Goal: Task Accomplishment & Management: Use online tool/utility

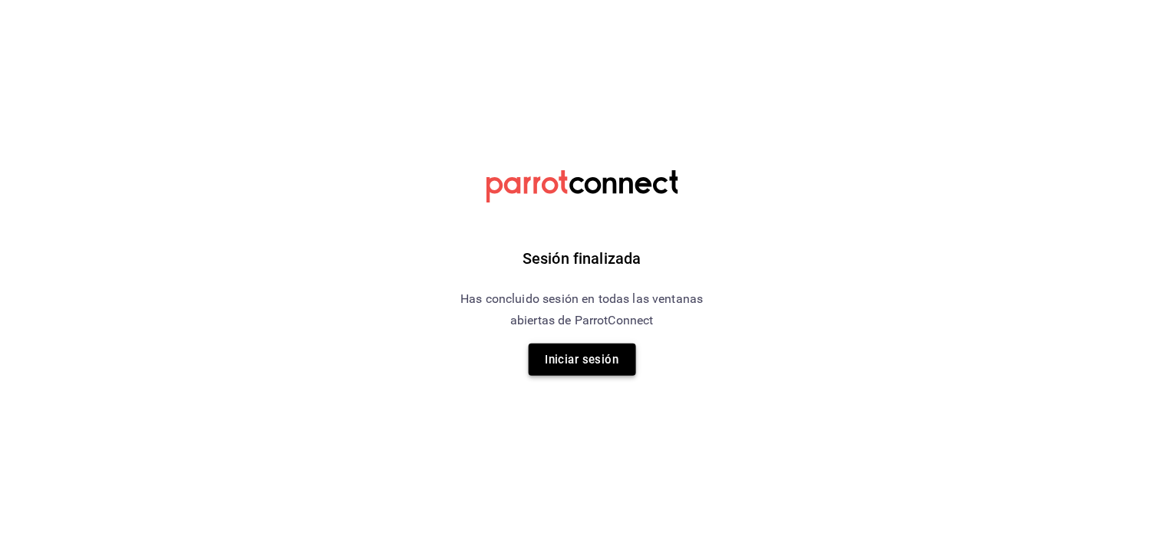
click at [536, 358] on button "Iniciar sesión" at bounding box center [582, 360] width 107 height 32
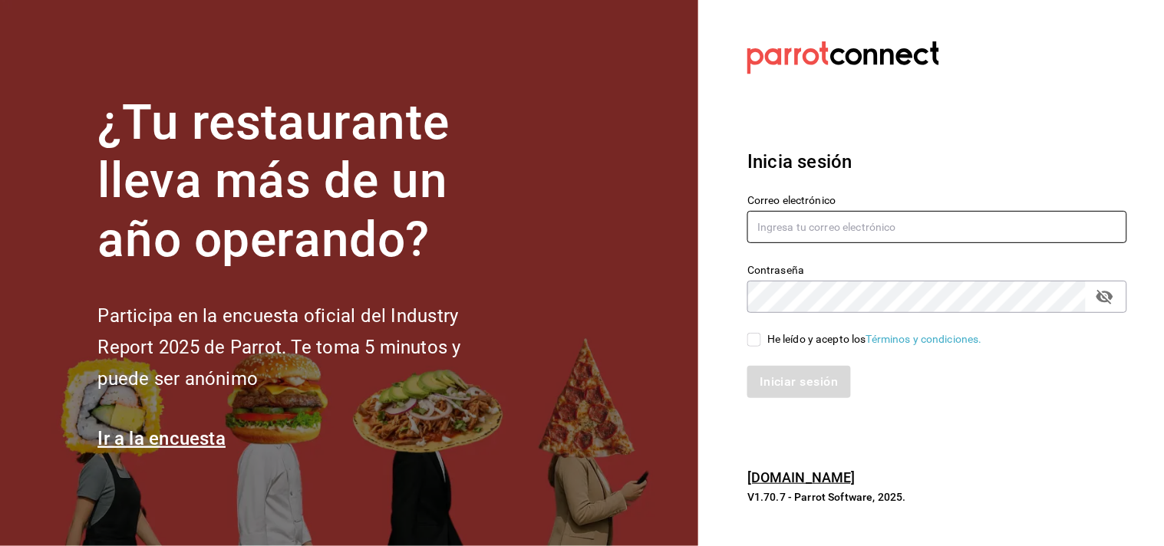
type input "[EMAIL_ADDRESS][DOMAIN_NAME]"
click at [756, 342] on input "He leído y acepto los Términos y condiciones." at bounding box center [754, 340] width 14 height 14
checkbox input "true"
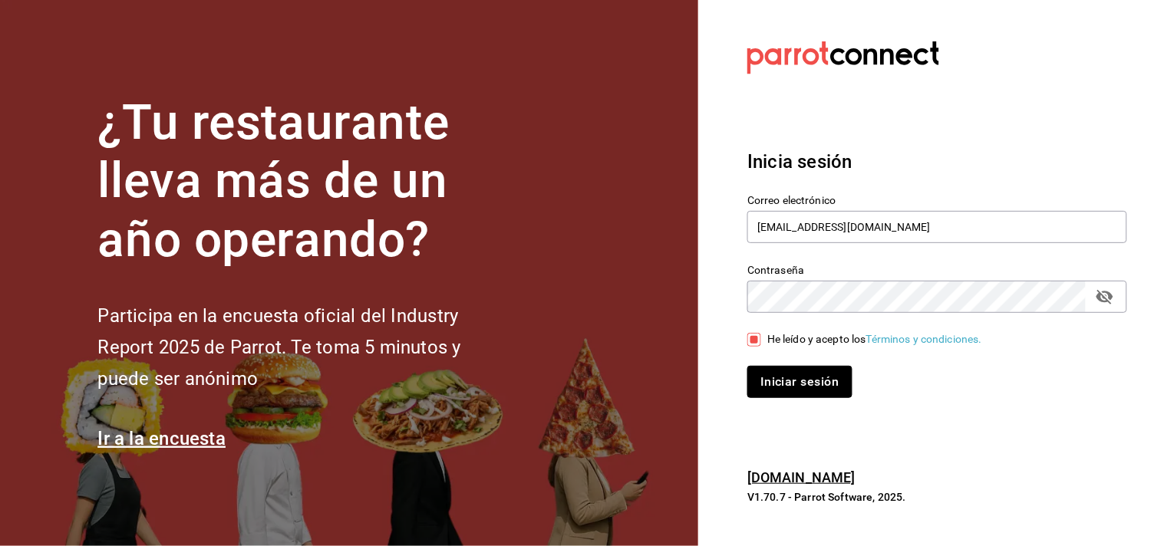
click at [774, 376] on button "Iniciar sesión" at bounding box center [799, 382] width 104 height 32
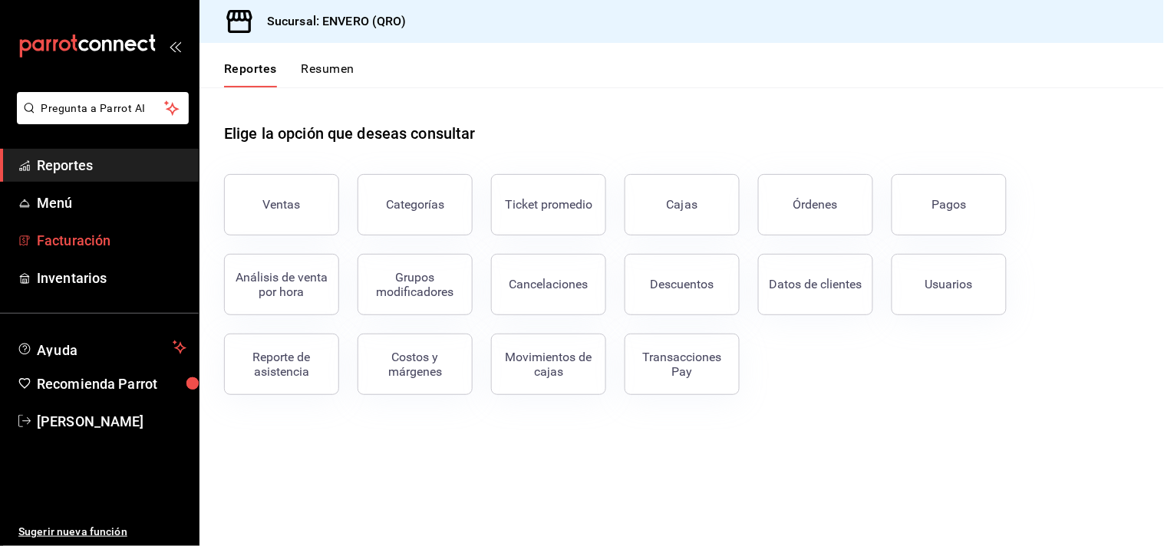
click at [80, 241] on span "Facturación" at bounding box center [112, 240] width 150 height 21
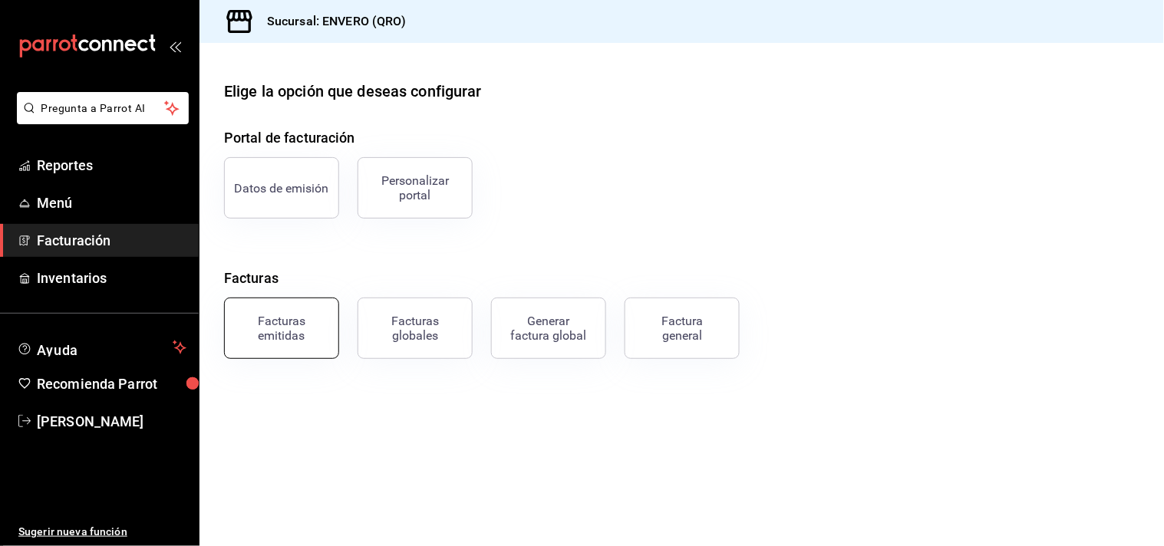
click at [295, 320] on div "Facturas emitidas" at bounding box center [281, 328] width 95 height 29
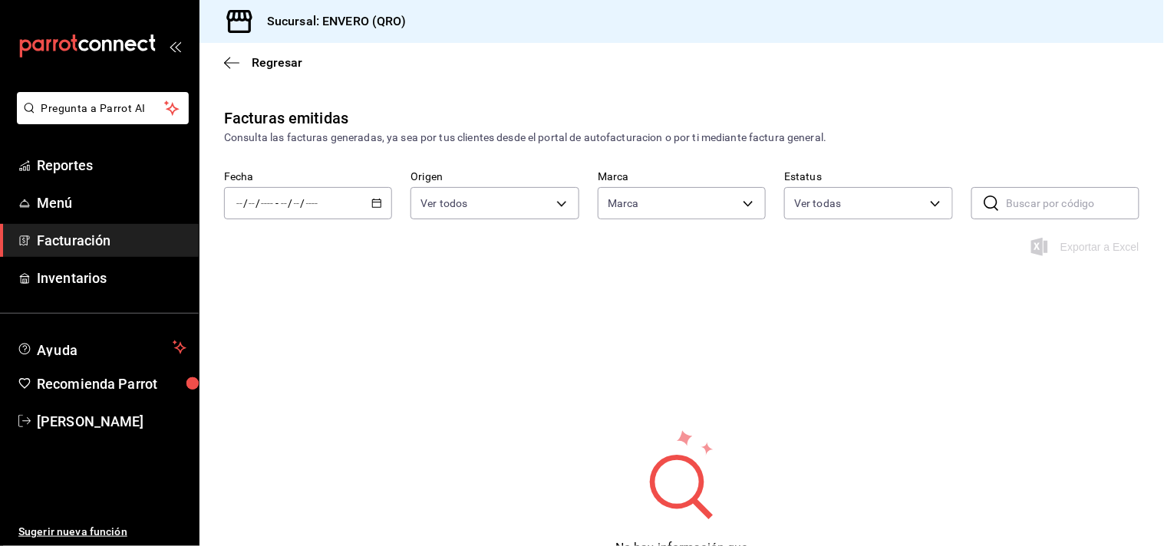
type input "77704a34-0683-4cbb-b40a-bda73e868864,159ee66d-dcce-4c4f-b837-83b83eda05ec"
click at [312, 213] on div "/ / - / /" at bounding box center [308, 203] width 168 height 32
click at [279, 353] on span "Mes actual" at bounding box center [296, 353] width 119 height 16
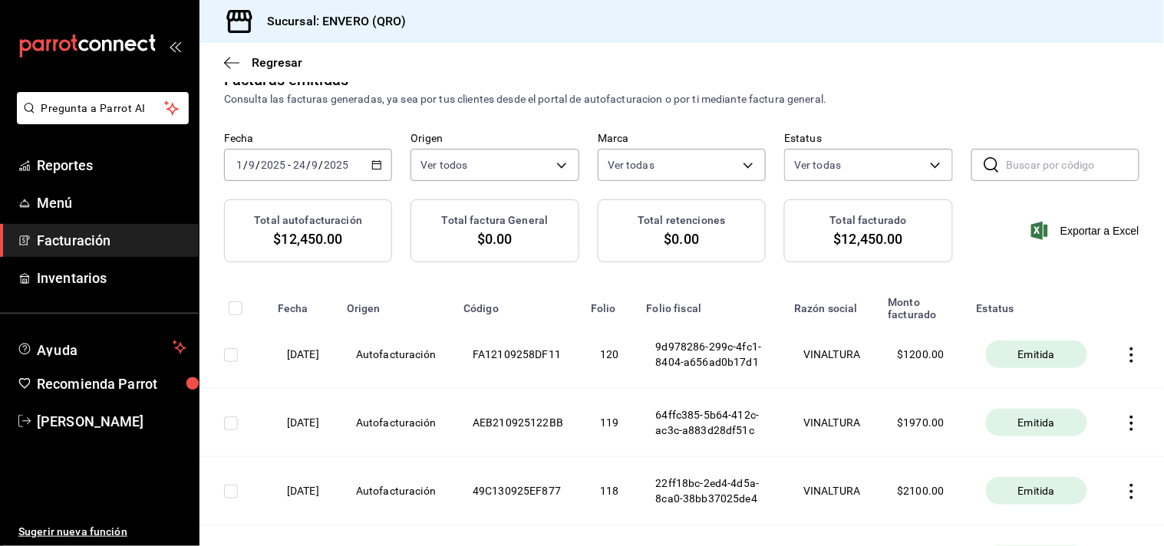
scroll to position [31, 0]
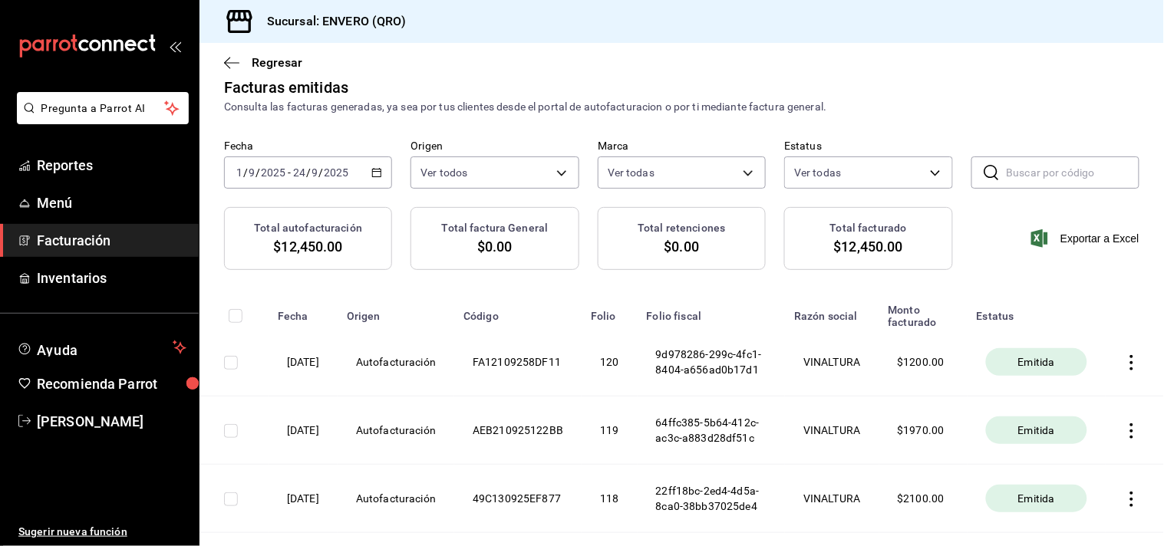
click at [300, 170] on input "24" at bounding box center [299, 173] width 14 height 12
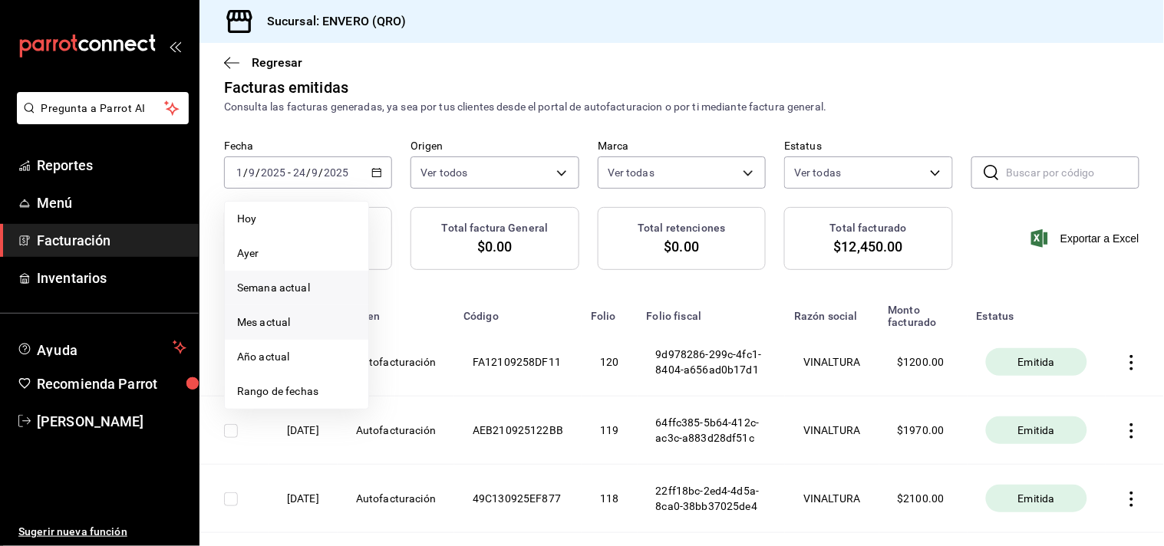
click at [266, 292] on span "Semana actual" at bounding box center [296, 288] width 119 height 16
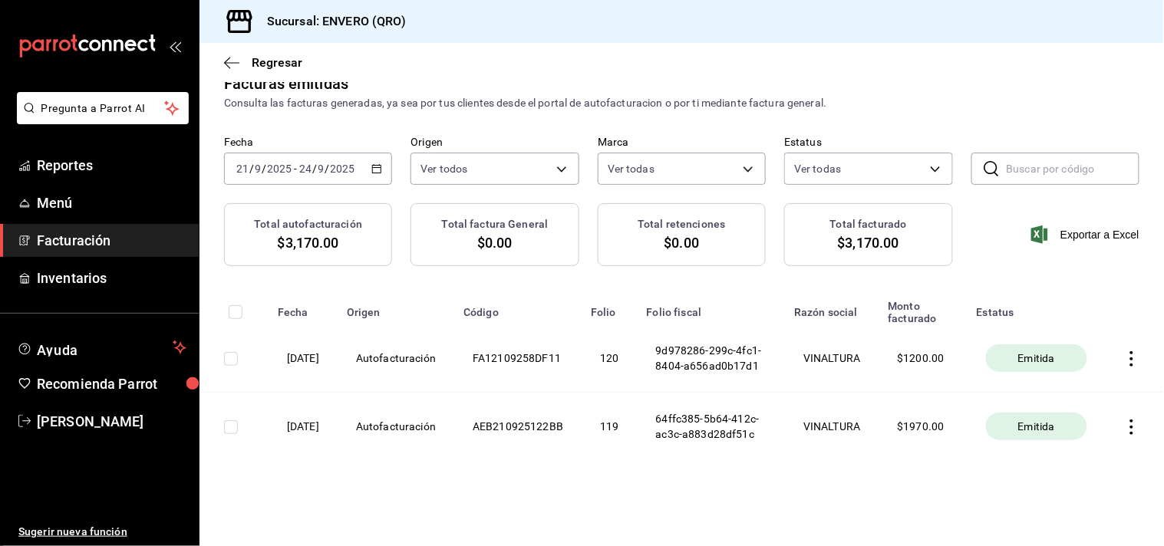
scroll to position [66, 0]
click at [1085, 226] on span "Exportar a Excel" at bounding box center [1087, 235] width 105 height 18
click at [1124, 420] on icon "button" at bounding box center [1131, 427] width 15 height 15
click at [1092, 387] on div "Descargar PDF" at bounding box center [1072, 383] width 74 height 12
click at [1124, 351] on icon "button" at bounding box center [1131, 358] width 15 height 15
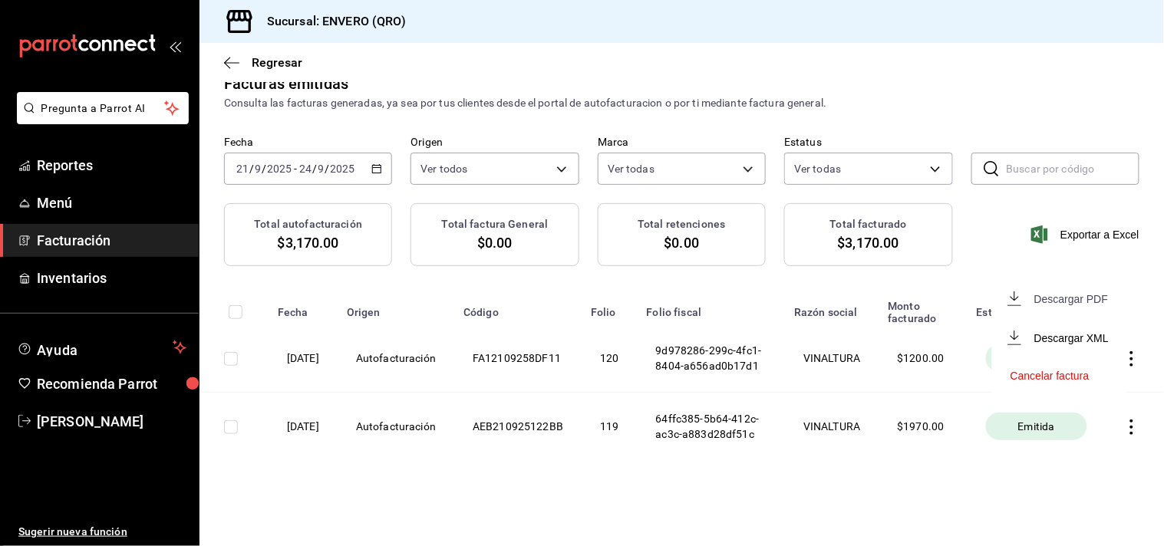
click at [1079, 299] on div "Descargar PDF" at bounding box center [1072, 299] width 74 height 12
click at [71, 170] on span "Reportes" at bounding box center [112, 165] width 150 height 21
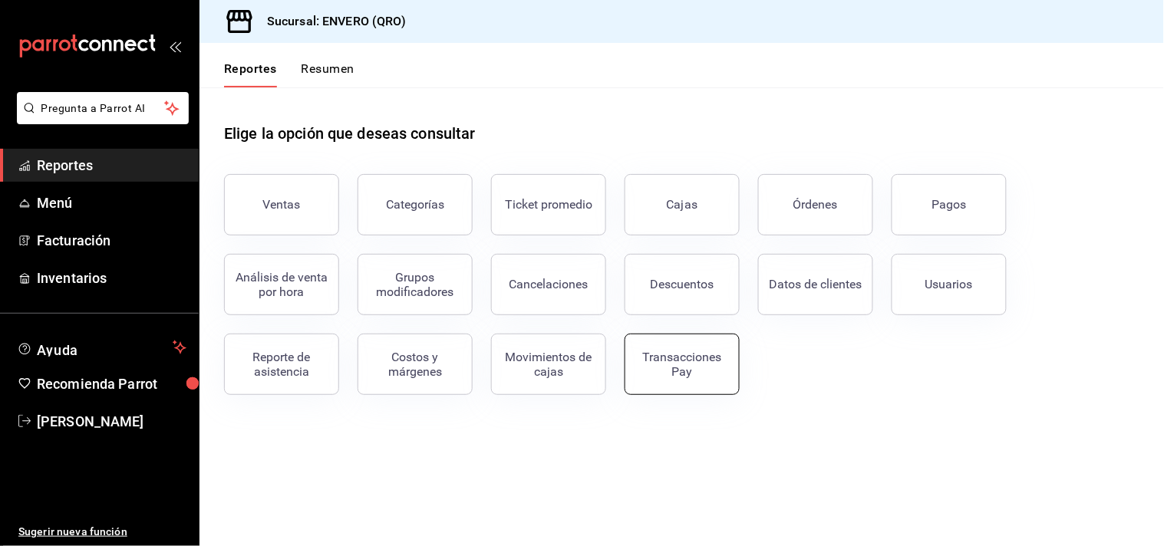
click at [714, 369] on div "Transacciones Pay" at bounding box center [682, 364] width 95 height 29
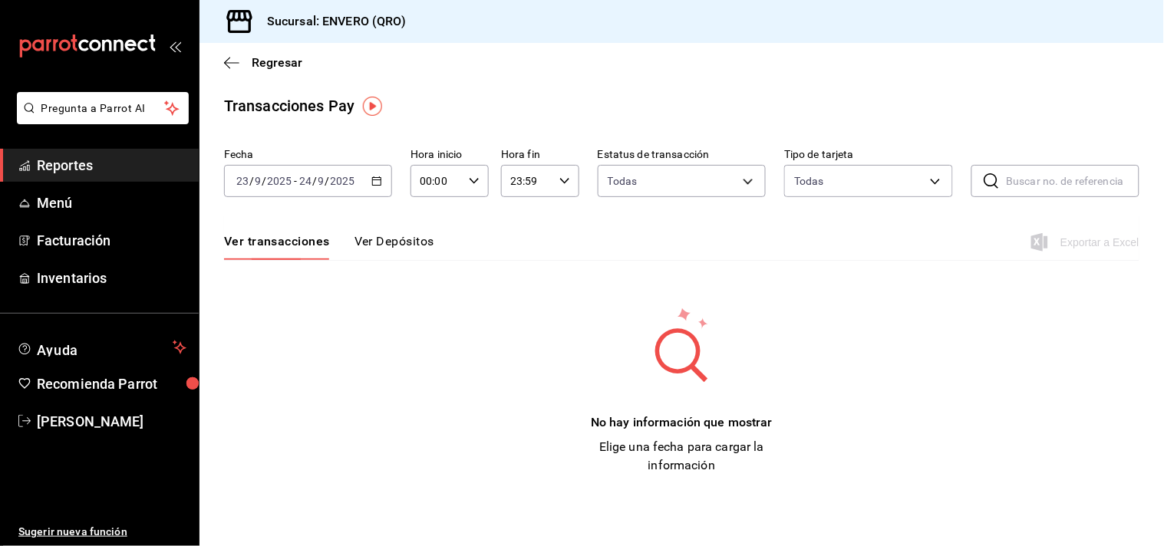
click at [388, 239] on button "Ver Depósitos" at bounding box center [395, 247] width 80 height 26
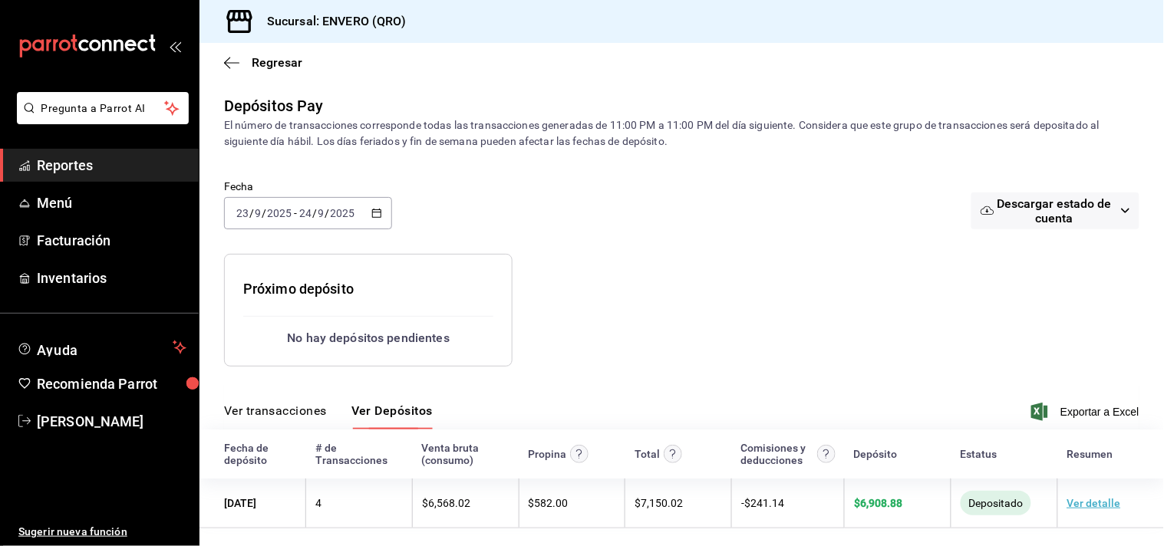
click at [319, 213] on input "9" at bounding box center [322, 213] width 8 height 12
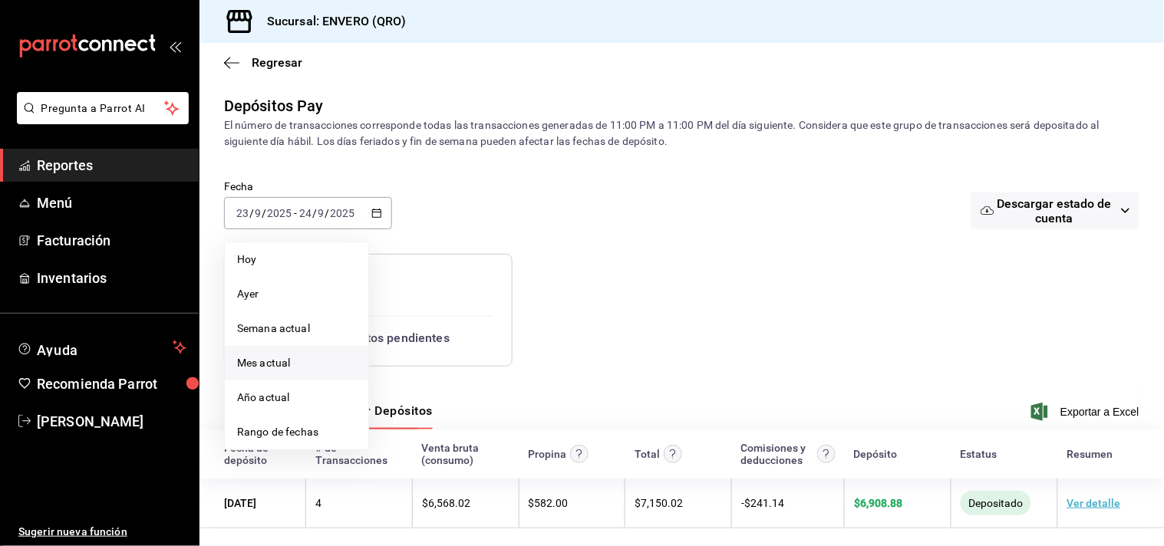
click at [266, 365] on span "Mes actual" at bounding box center [296, 363] width 119 height 16
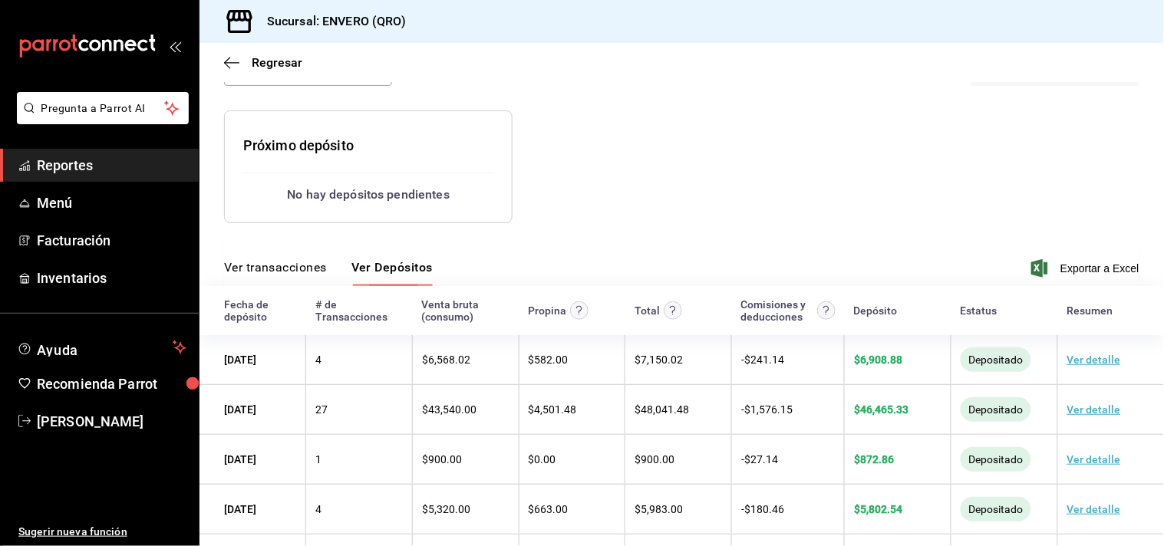
scroll to position [113, 0]
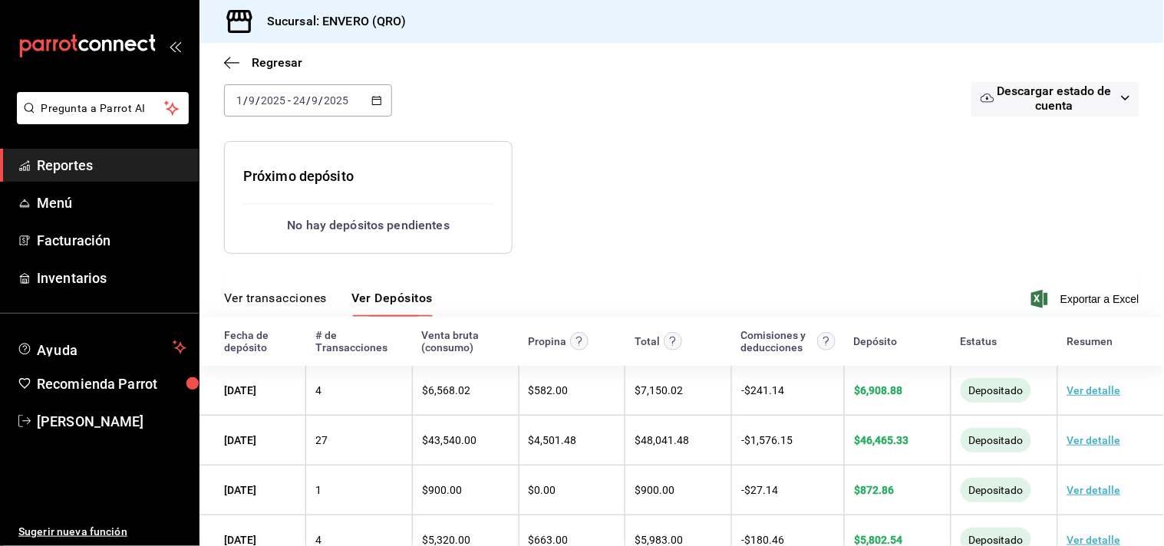
click at [288, 104] on span "-" at bounding box center [289, 100] width 3 height 12
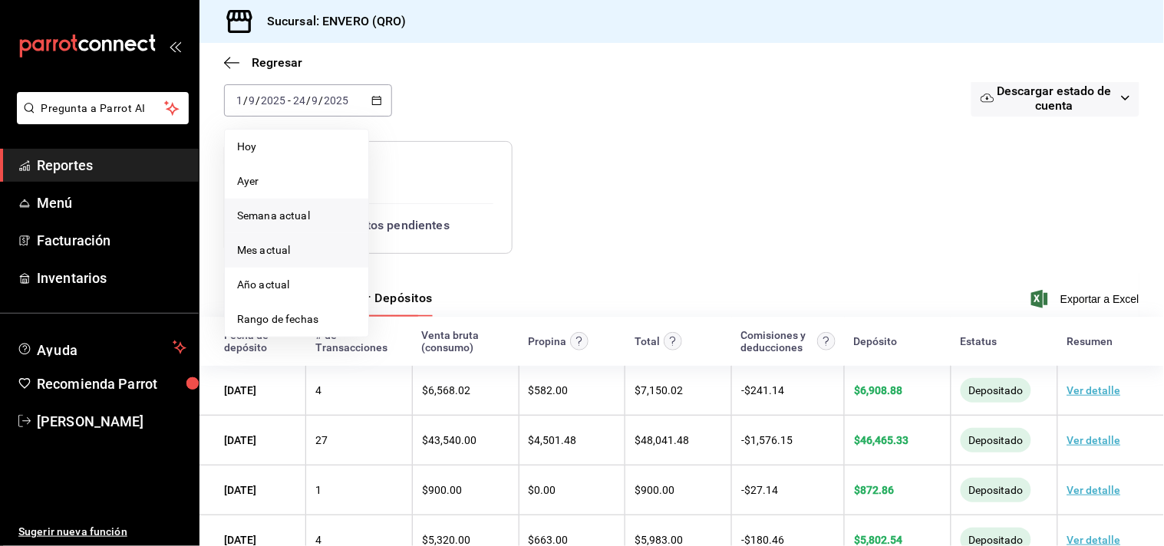
click at [277, 211] on span "Semana actual" at bounding box center [296, 216] width 119 height 16
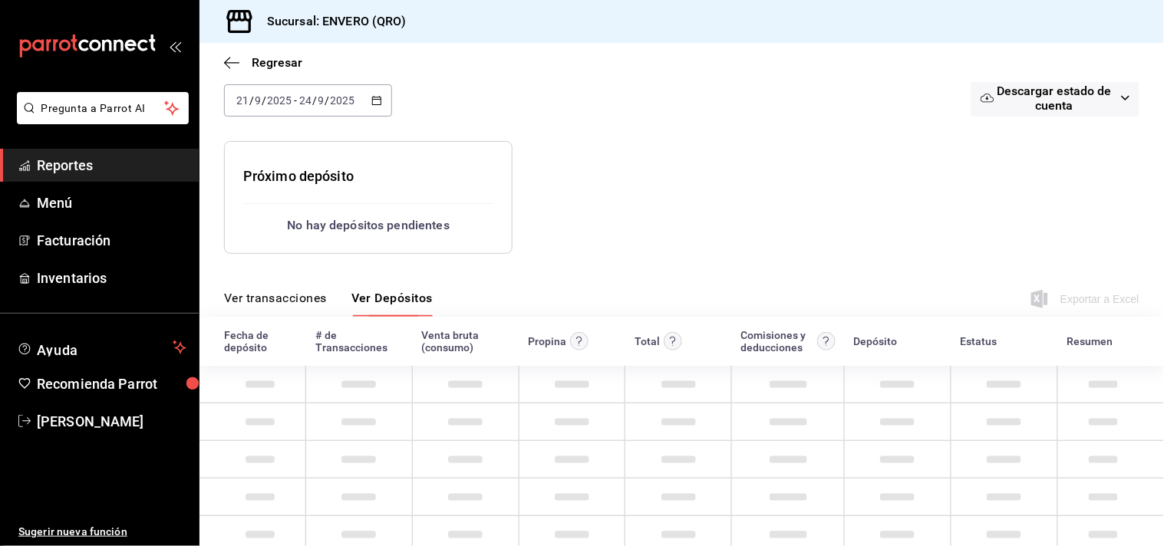
scroll to position [58, 0]
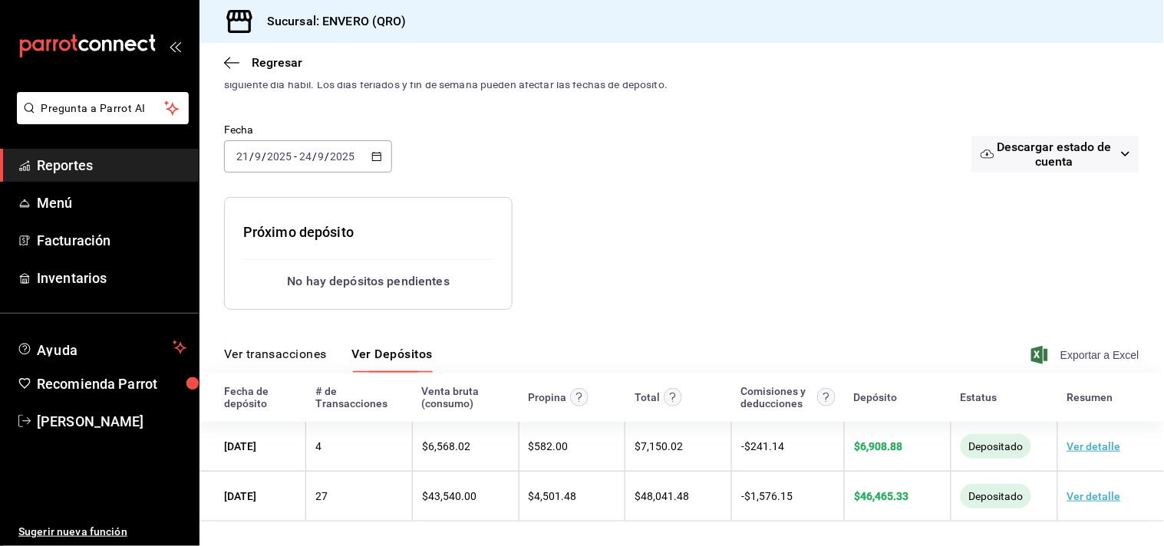
click at [1084, 354] on span "Exportar a Excel" at bounding box center [1087, 355] width 105 height 18
click at [56, 163] on span "Reportes" at bounding box center [112, 165] width 150 height 21
